Goal: Information Seeking & Learning: Learn about a topic

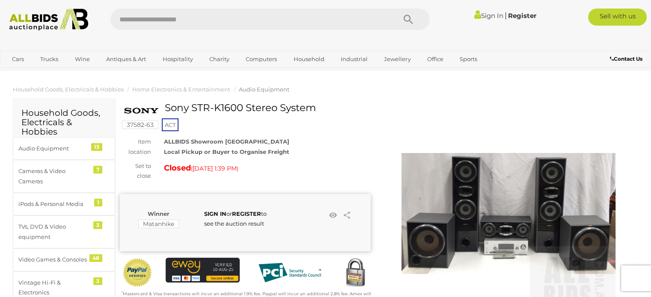
drag, startPoint x: 164, startPoint y: 105, endPoint x: 323, endPoint y: 104, distance: 158.4
click at [323, 104] on div "Sony STR-K1600 Stereo System" at bounding box center [246, 111] width 244 height 17
copy div "Sony STR-K1600 Stereo System"
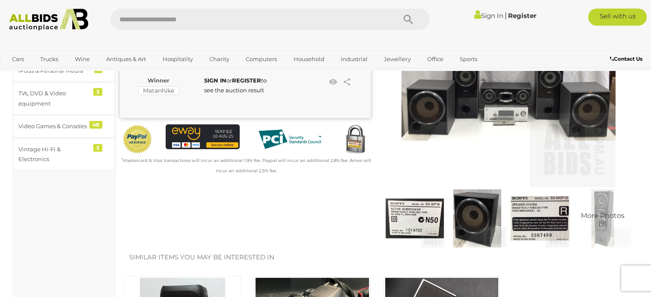
scroll to position [134, 0]
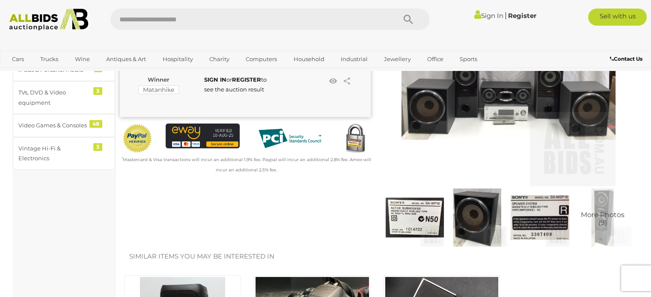
click at [419, 214] on img at bounding box center [415, 218] width 58 height 58
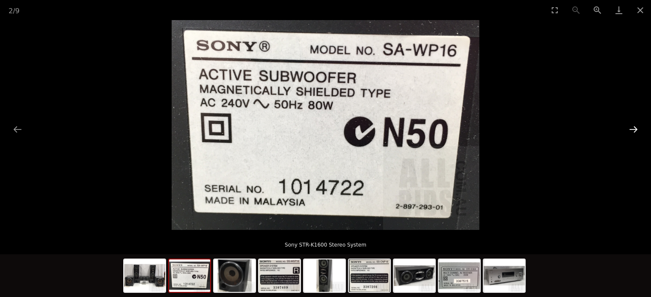
click at [632, 126] on button "Next slide" at bounding box center [633, 129] width 18 height 17
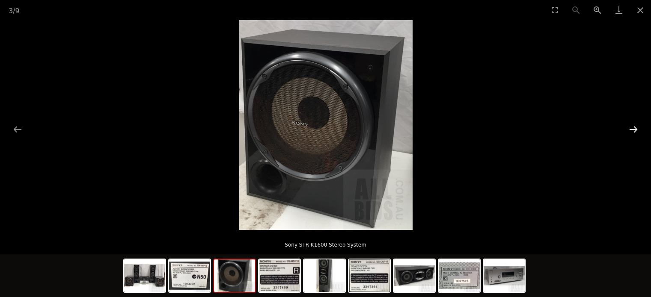
click at [632, 126] on button "Next slide" at bounding box center [633, 129] width 18 height 17
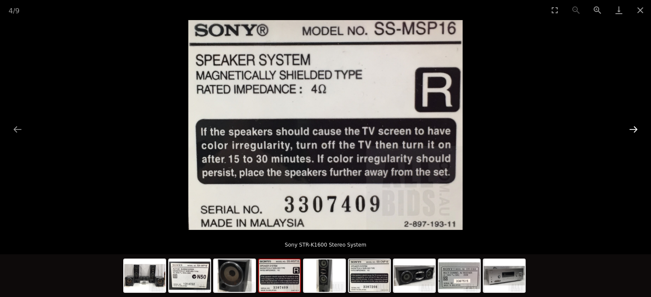
click at [632, 126] on button "Next slide" at bounding box center [633, 129] width 18 height 17
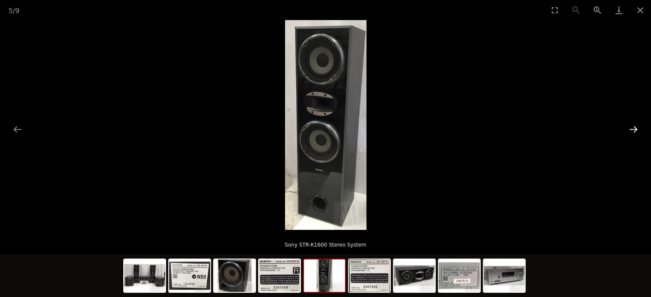
click at [632, 126] on button "Next slide" at bounding box center [633, 129] width 18 height 17
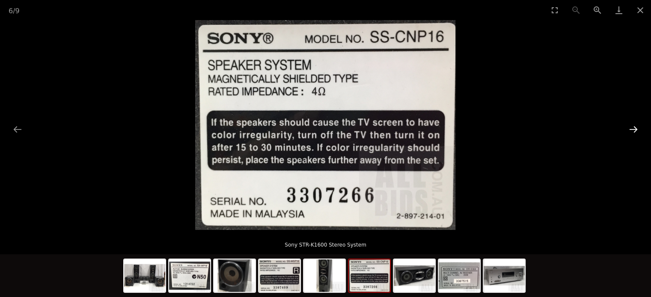
click at [632, 126] on button "Next slide" at bounding box center [633, 129] width 18 height 17
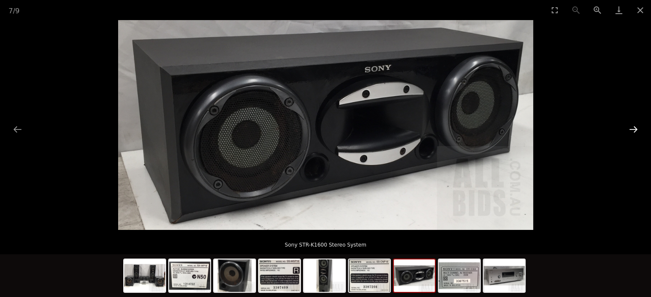
click at [632, 126] on button "Next slide" at bounding box center [633, 129] width 18 height 17
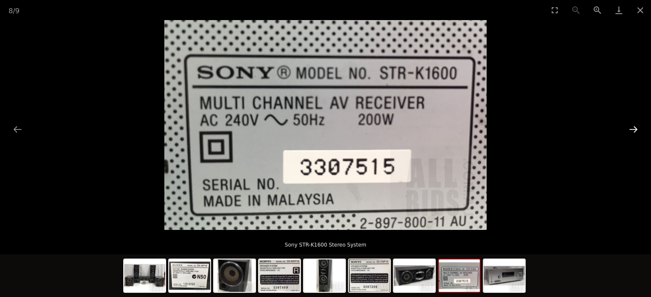
click at [632, 126] on button "Next slide" at bounding box center [633, 129] width 18 height 17
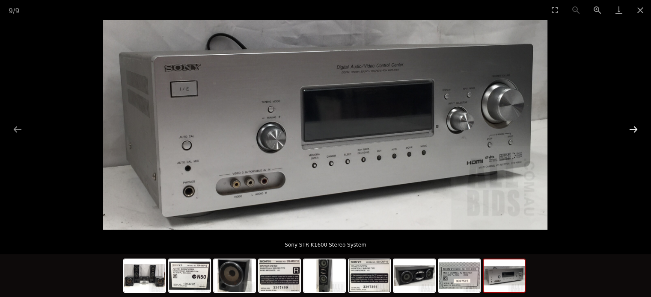
click at [632, 126] on button "Next slide" at bounding box center [633, 129] width 18 height 17
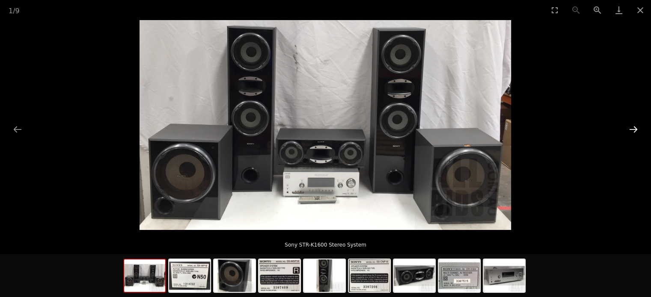
click at [632, 126] on button "Next slide" at bounding box center [633, 129] width 18 height 17
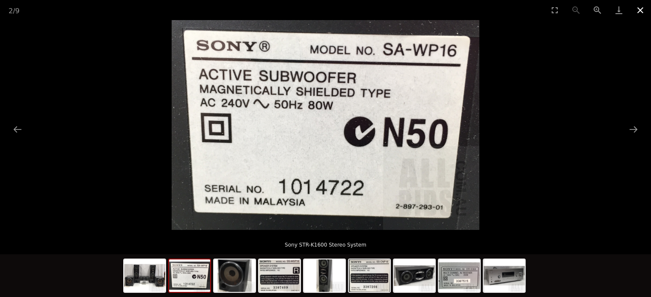
click at [645, 12] on button "Close gallery" at bounding box center [640, 10] width 21 height 20
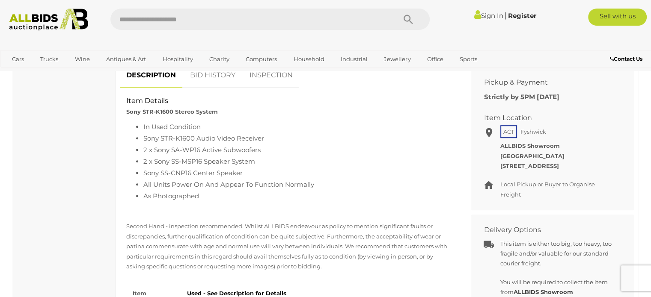
scroll to position [526, 0]
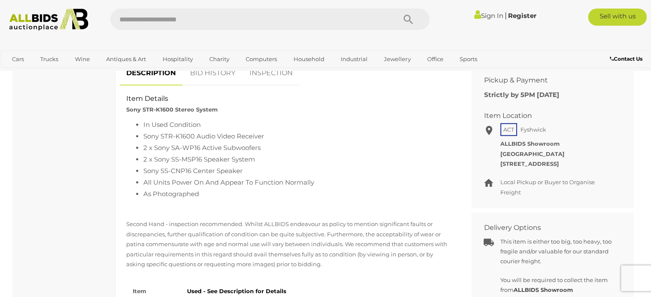
click at [268, 81] on link "INSPECTION" at bounding box center [271, 73] width 56 height 25
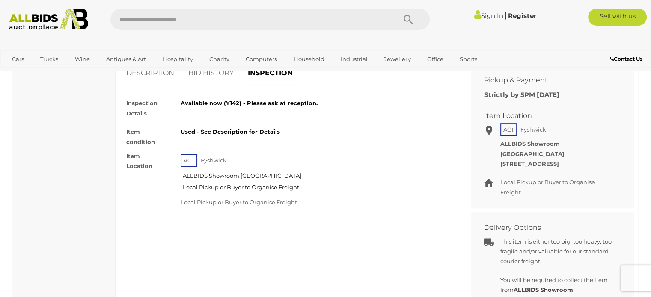
click at [234, 74] on link "BID HISTORY" at bounding box center [211, 73] width 58 height 25
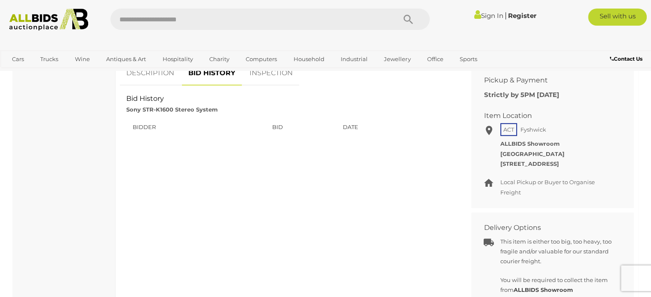
click at [164, 80] on link "DESCRIPTION" at bounding box center [150, 73] width 61 height 25
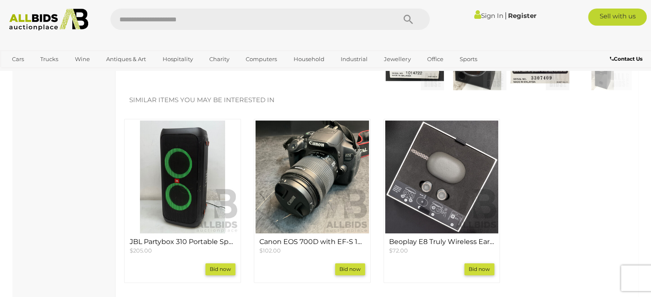
scroll to position [290, 0]
